Goal: Task Accomplishment & Management: Use online tool/utility

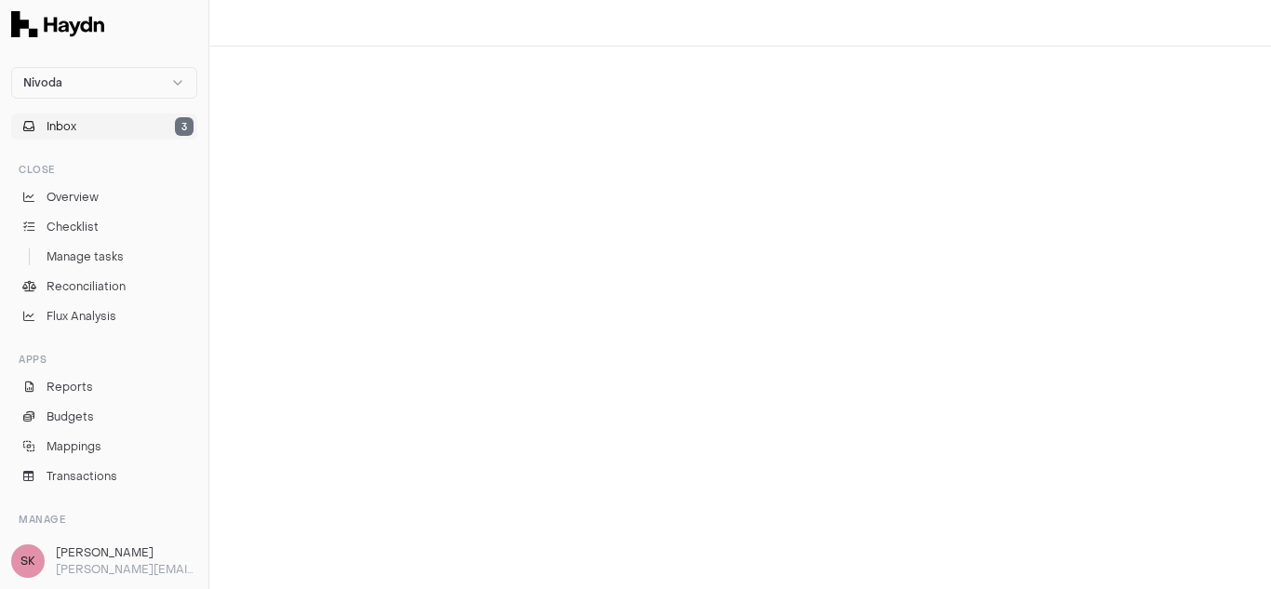
click at [99, 123] on button "Inbox 3" at bounding box center [104, 126] width 186 height 26
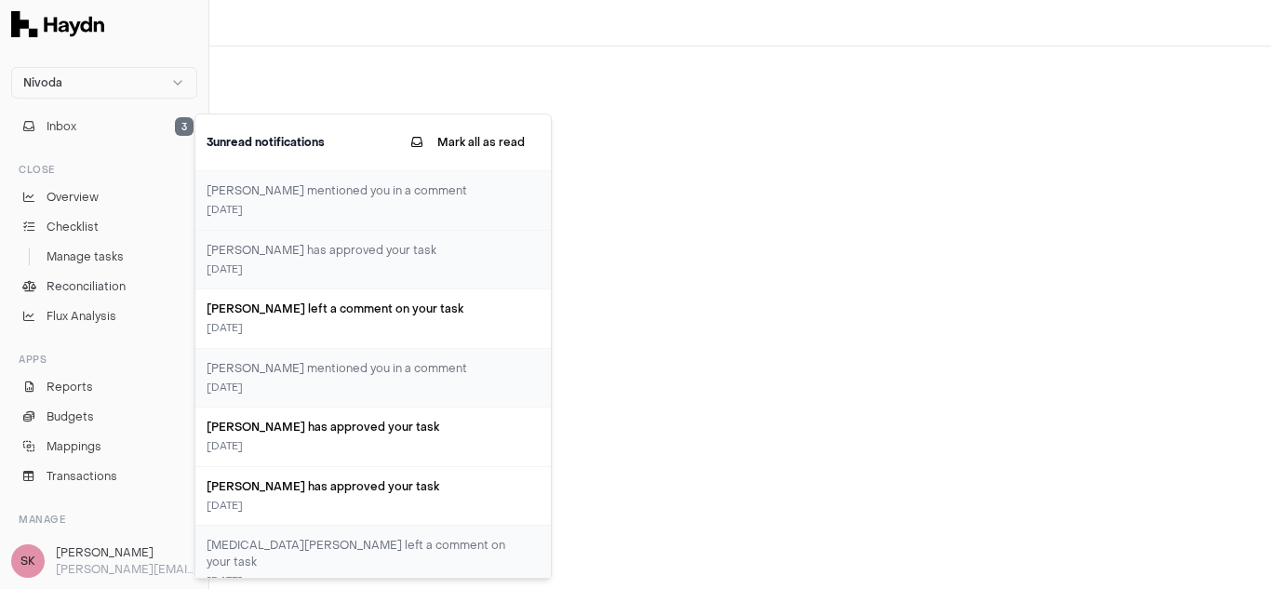
click at [369, 23] on div at bounding box center [739, 23] width 1061 height 47
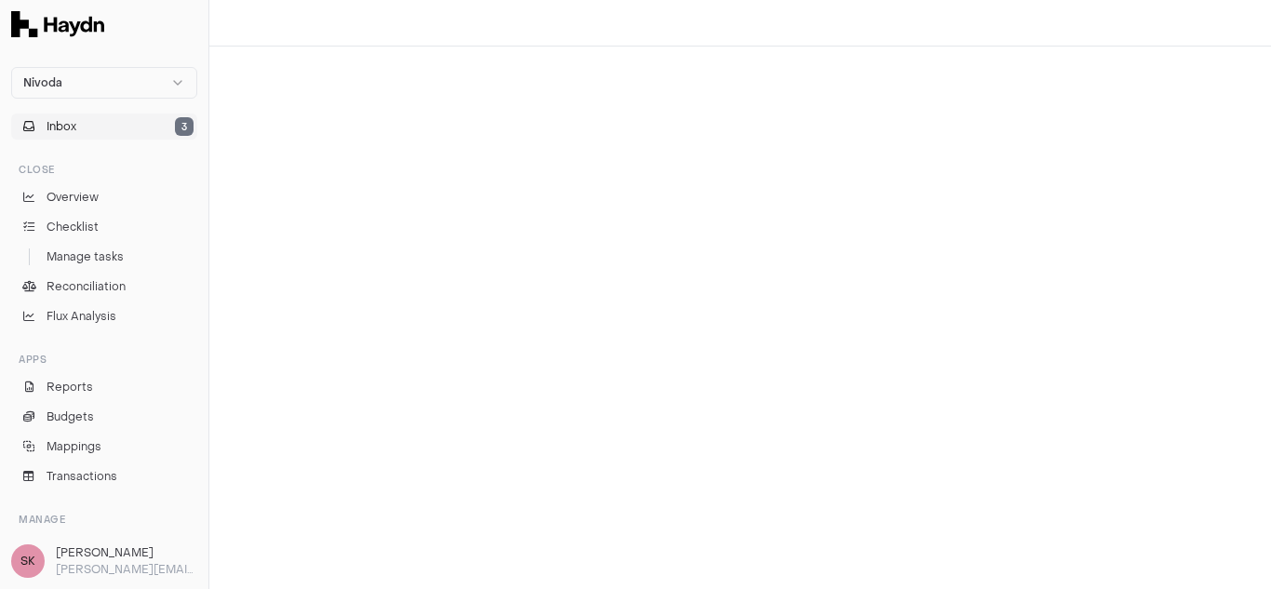
click at [69, 124] on span "Inbox" at bounding box center [62, 126] width 30 height 17
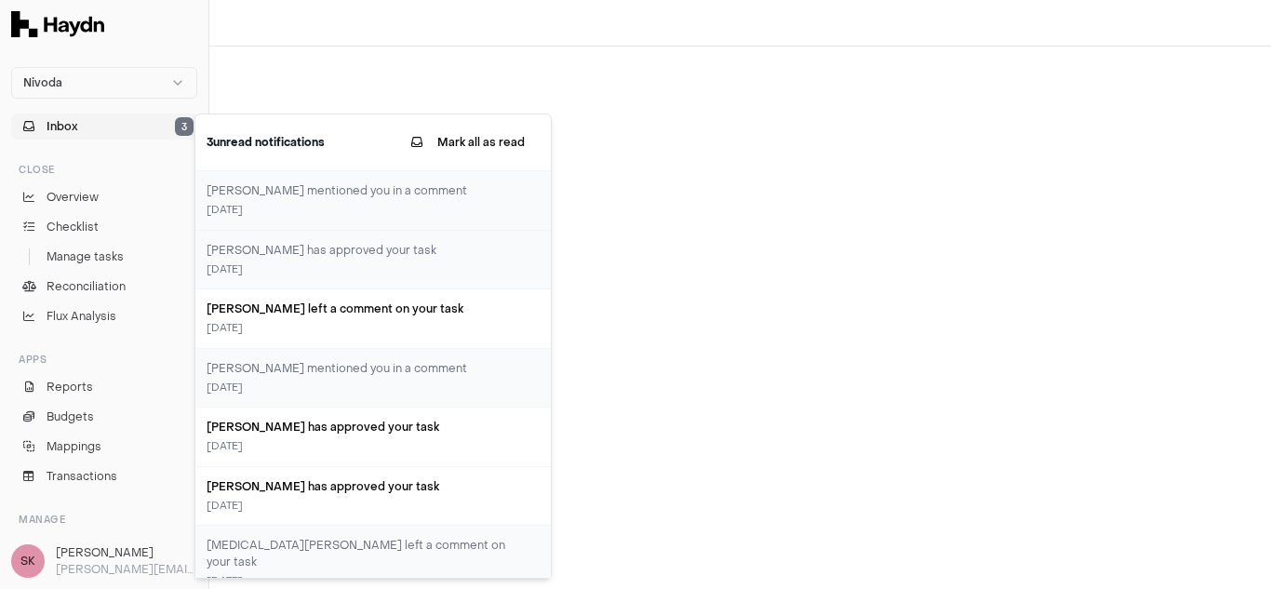
click at [301, 47] on div at bounding box center [739, 318] width 1061 height 542
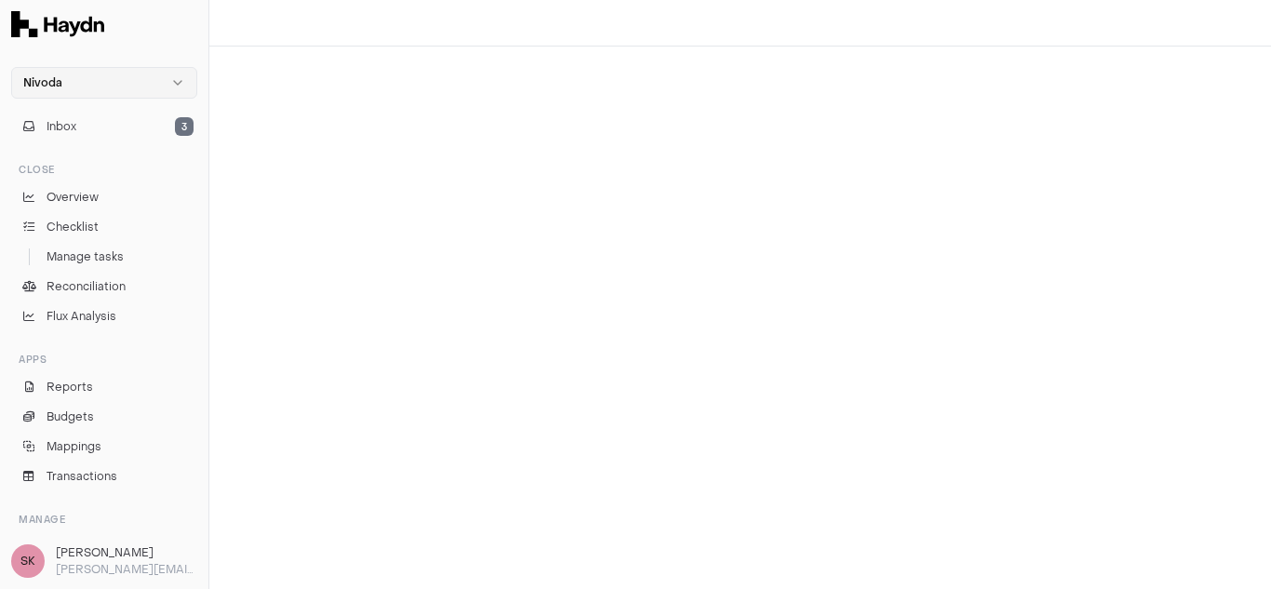
click at [146, 82] on html "Nivoda Inbox 3 Close Overview Checklist Manage tasks Reconciliation Flux Analys…" at bounding box center [635, 294] width 1271 height 589
click at [116, 130] on div "Nivoda" at bounding box center [104, 120] width 177 height 26
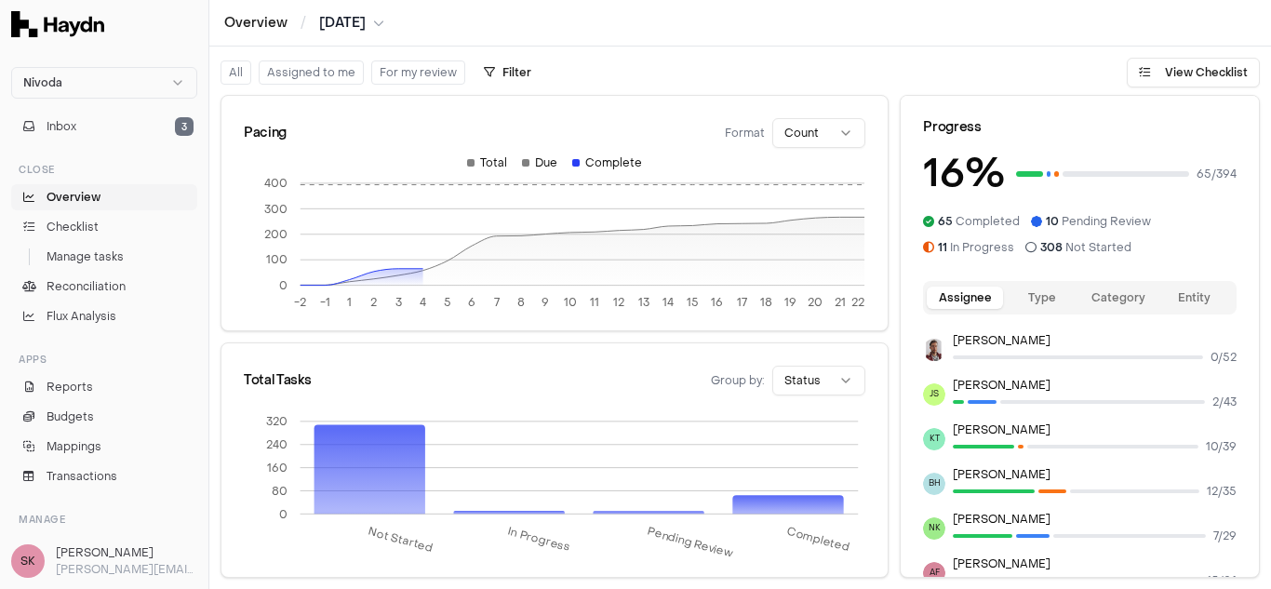
click at [294, 73] on button "Assigned to me" at bounding box center [311, 72] width 105 height 24
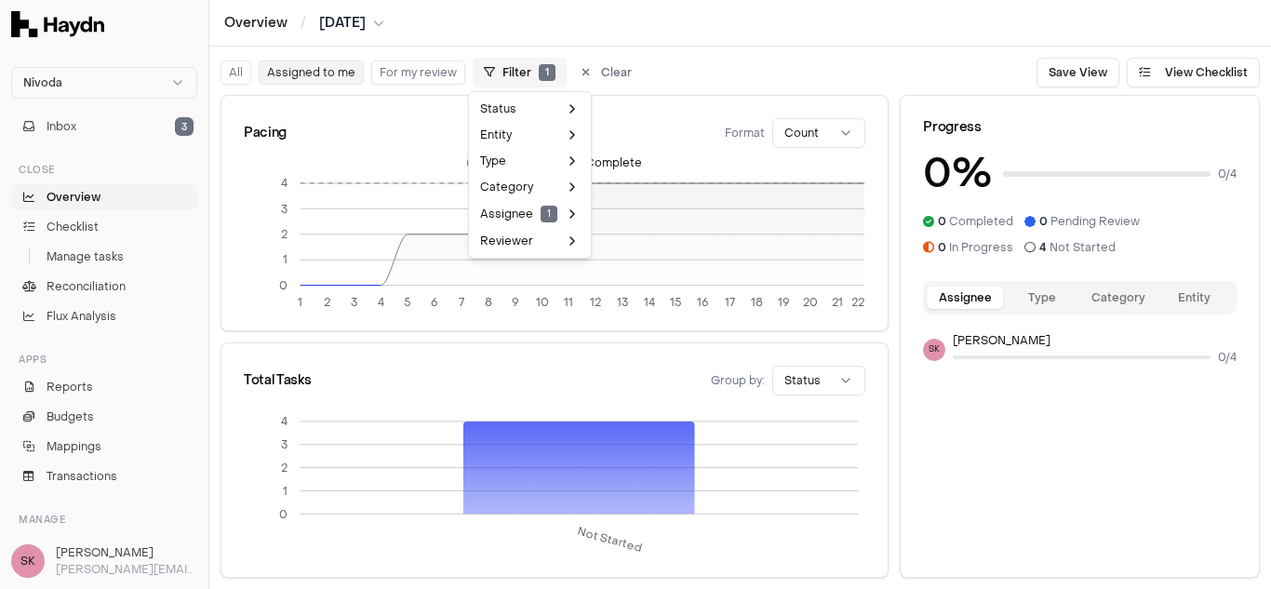
click at [519, 69] on html "Nivoda Inbox 3 Close Overview Checklist Manage tasks Reconciliation Flux Analys…" at bounding box center [635, 294] width 1271 height 589
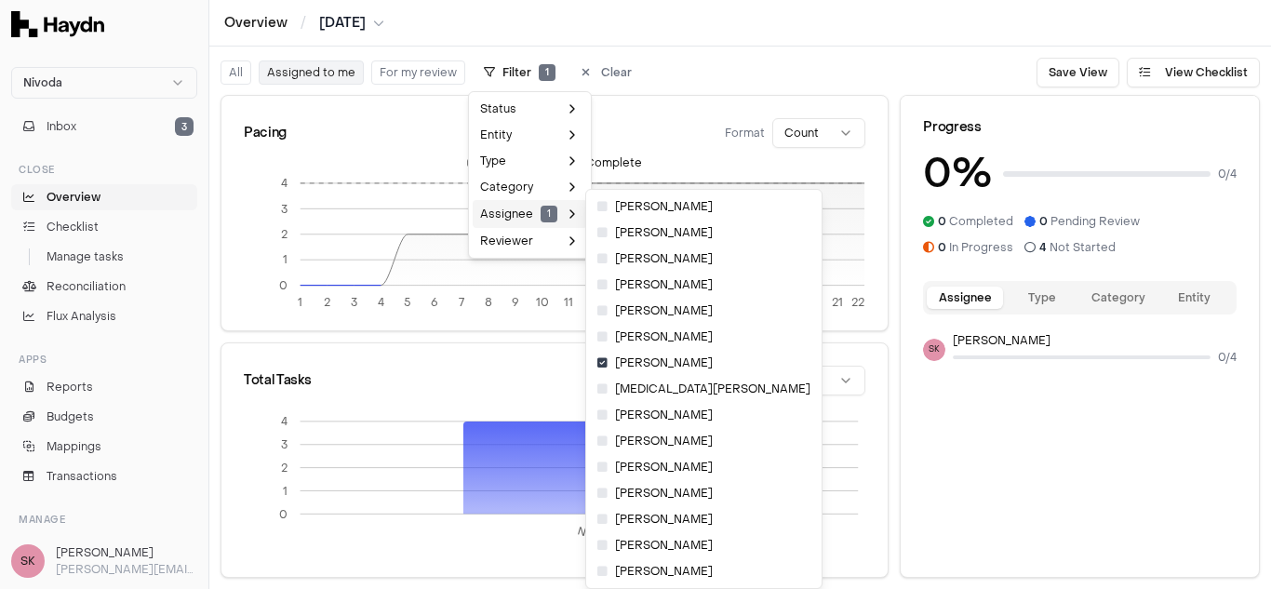
click at [524, 216] on span "Assignee 1" at bounding box center [518, 214] width 77 height 17
click at [640, 365] on span "[PERSON_NAME]" at bounding box center [654, 362] width 115 height 15
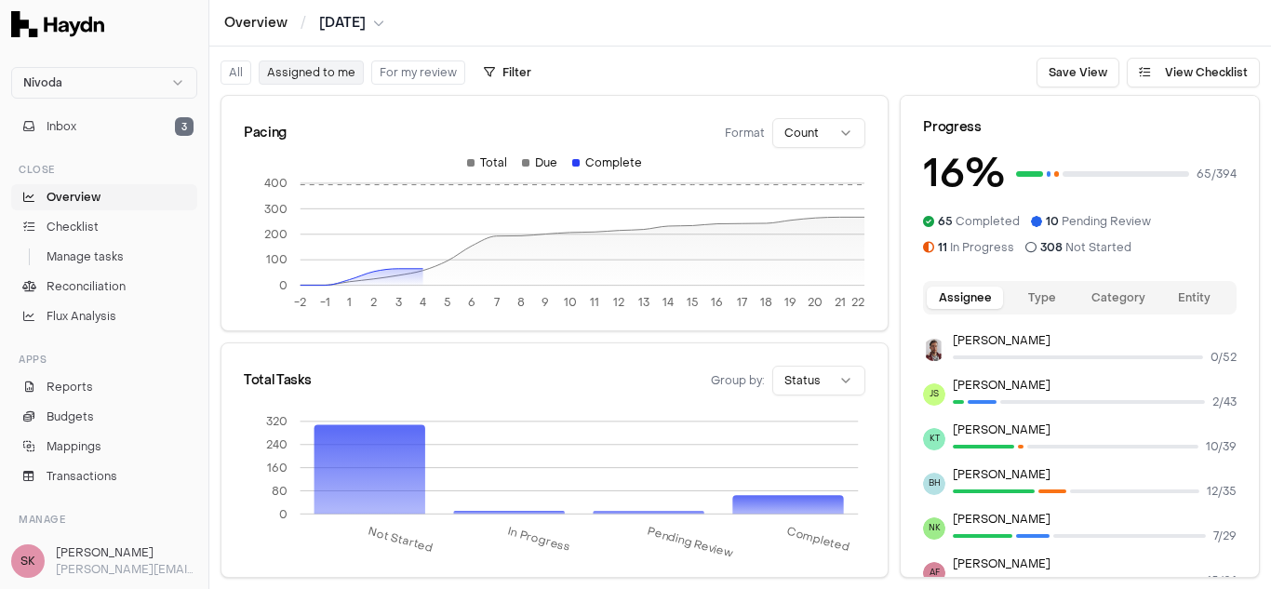
click at [339, 18] on span "[DATE]" at bounding box center [342, 23] width 47 height 19
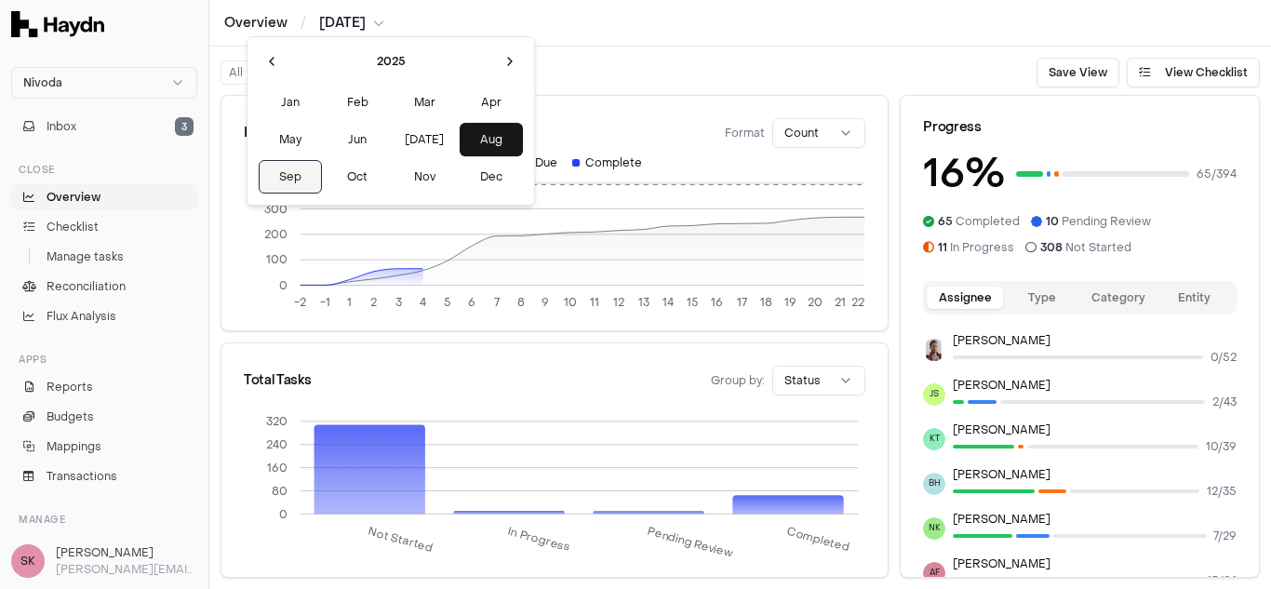
click at [276, 178] on button "Sep" at bounding box center [290, 176] width 63 height 33
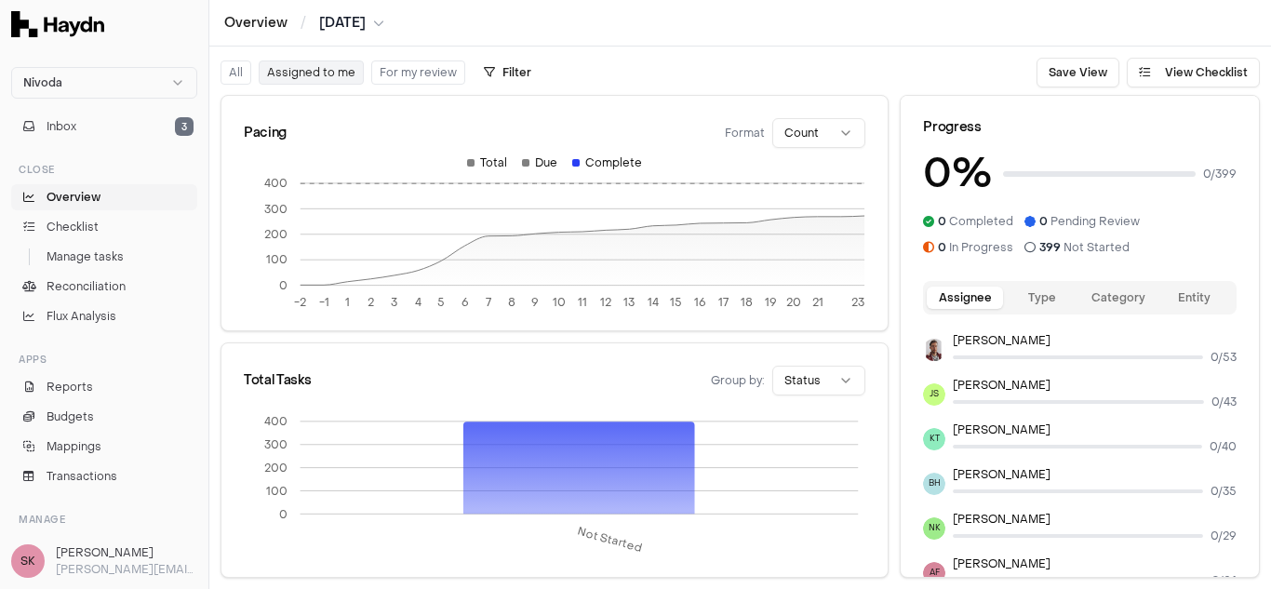
click at [366, 19] on span "[DATE]" at bounding box center [342, 23] width 47 height 19
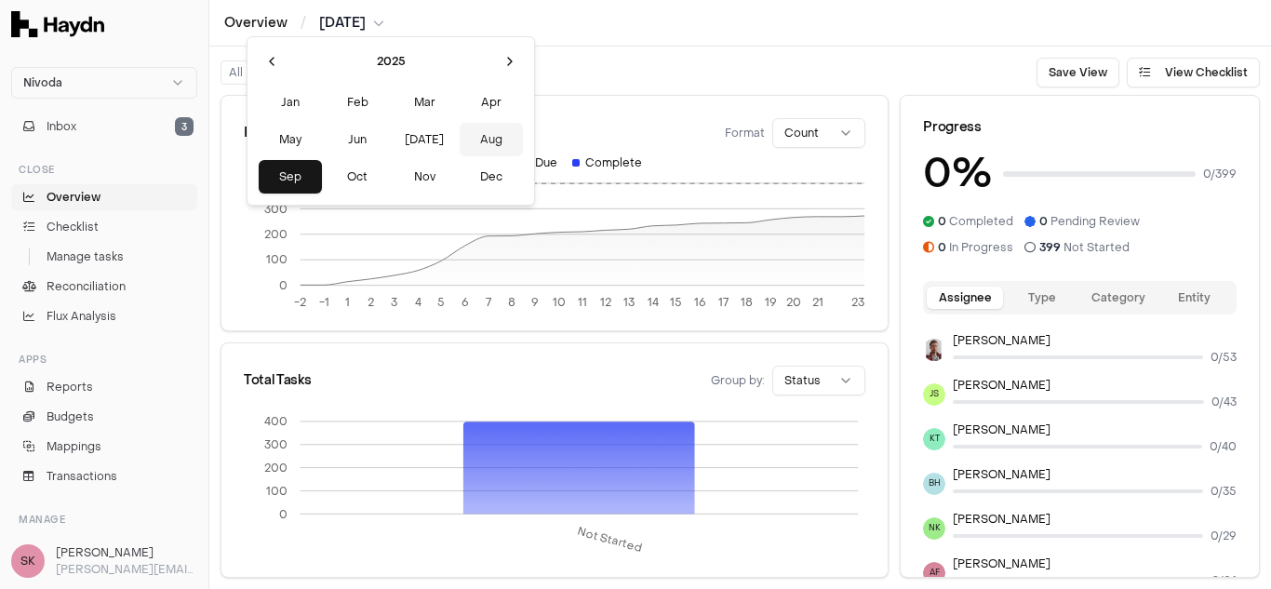
click at [459, 135] on button "Aug" at bounding box center [490, 139] width 63 height 33
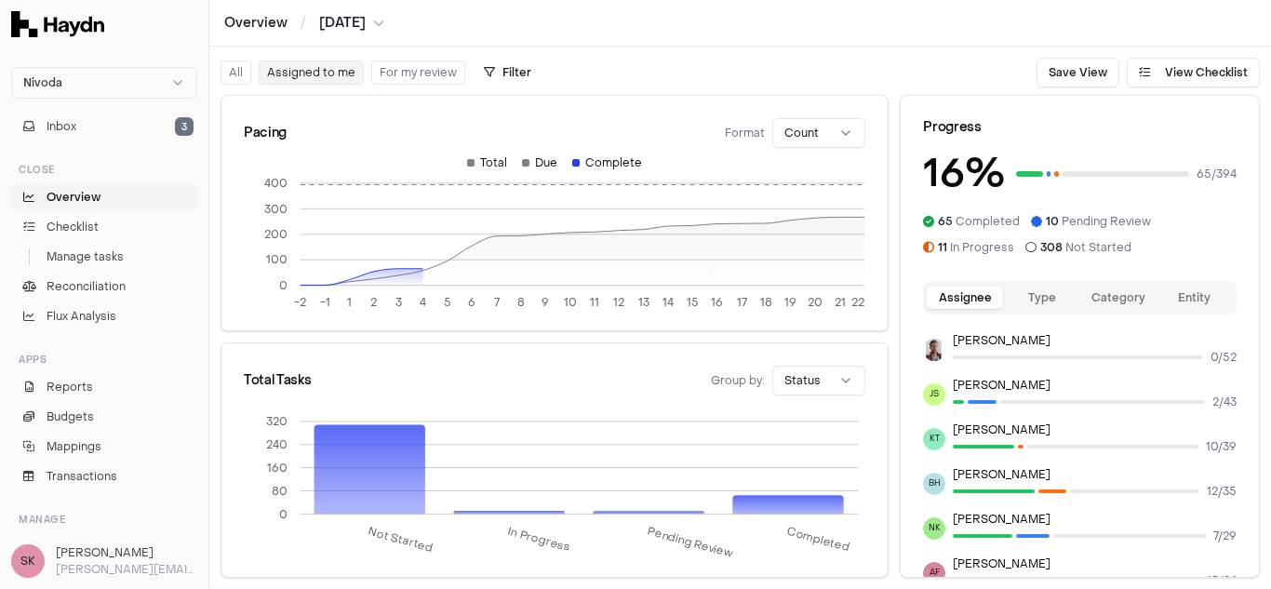
click at [85, 199] on span "Overview" at bounding box center [74, 197] width 54 height 17
click at [84, 233] on span "Checklist" at bounding box center [73, 227] width 52 height 17
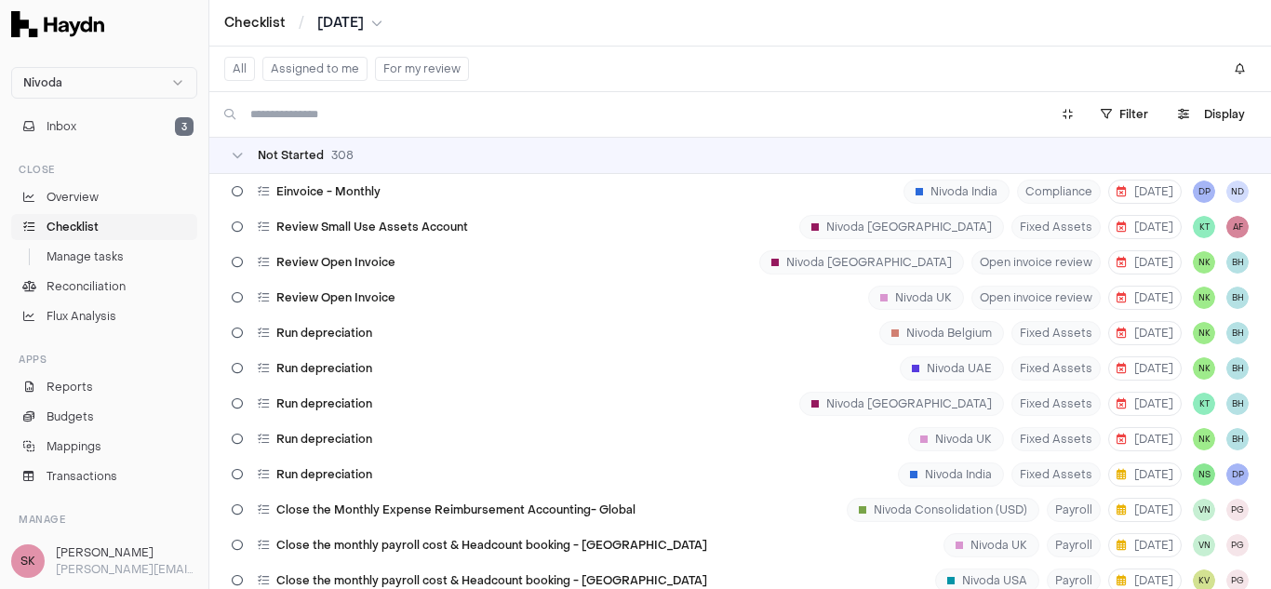
click at [238, 64] on button "All" at bounding box center [239, 69] width 31 height 24
click at [319, 121] on input at bounding box center [638, 115] width 777 height 30
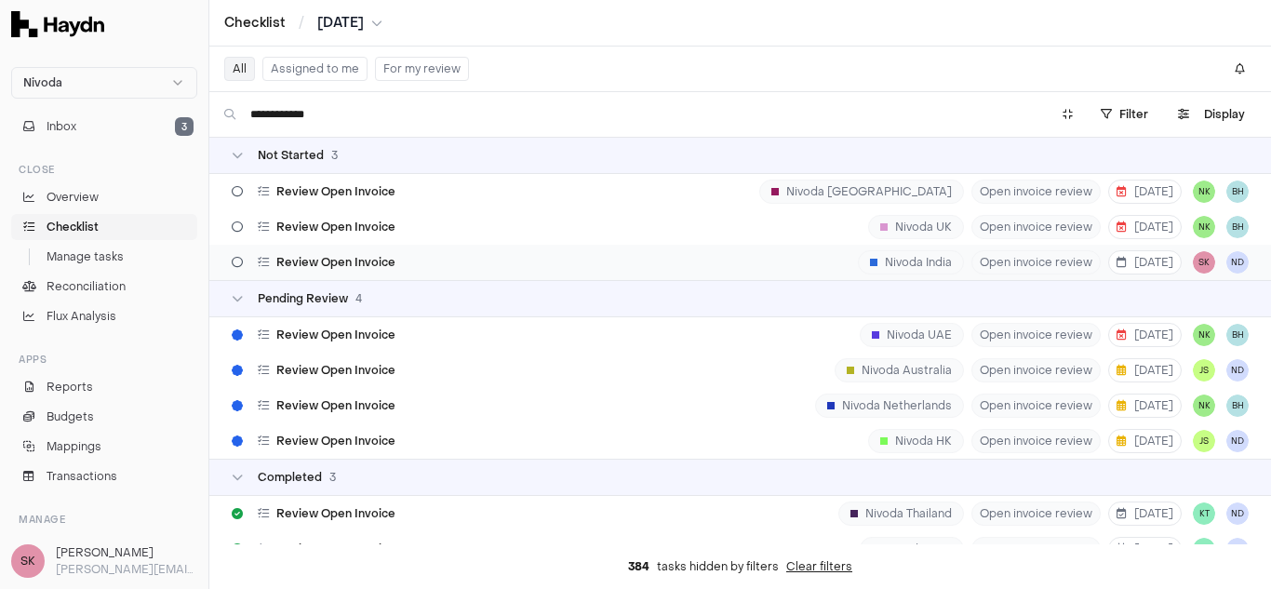
type input "**********"
click at [367, 260] on span "Review Open Invoice" at bounding box center [335, 262] width 119 height 15
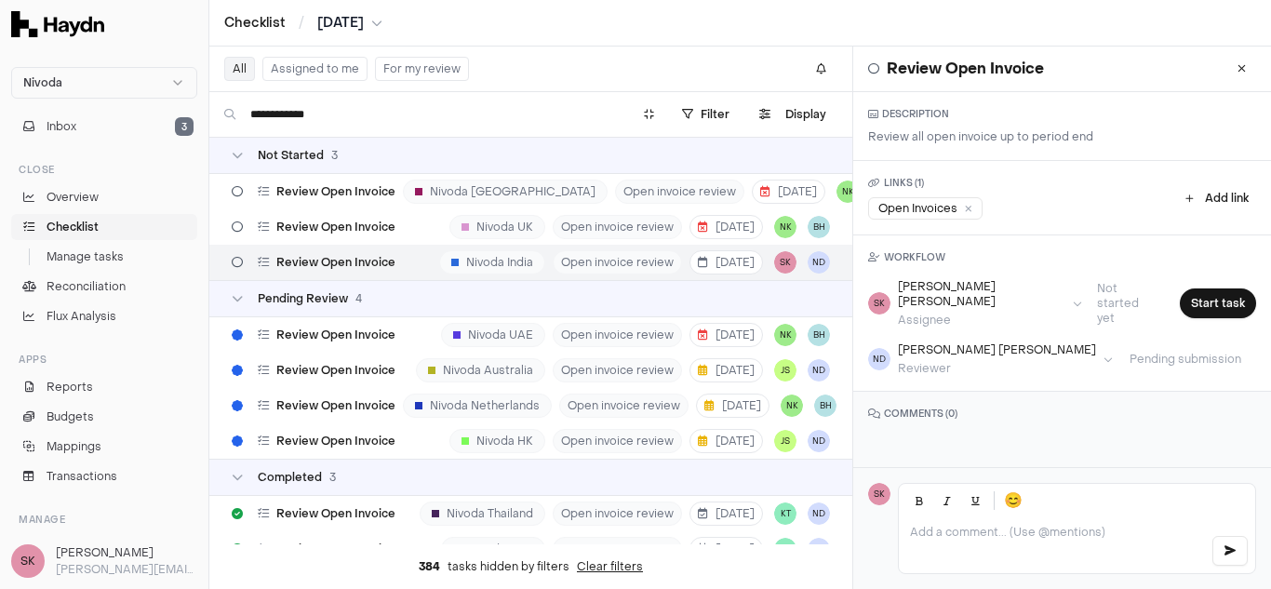
drag, startPoint x: 1222, startPoint y: 70, endPoint x: 1152, endPoint y: 67, distance: 70.7
click at [1237, 69] on icon at bounding box center [1241, 68] width 8 height 11
